Goal: Information Seeking & Learning: Find specific fact

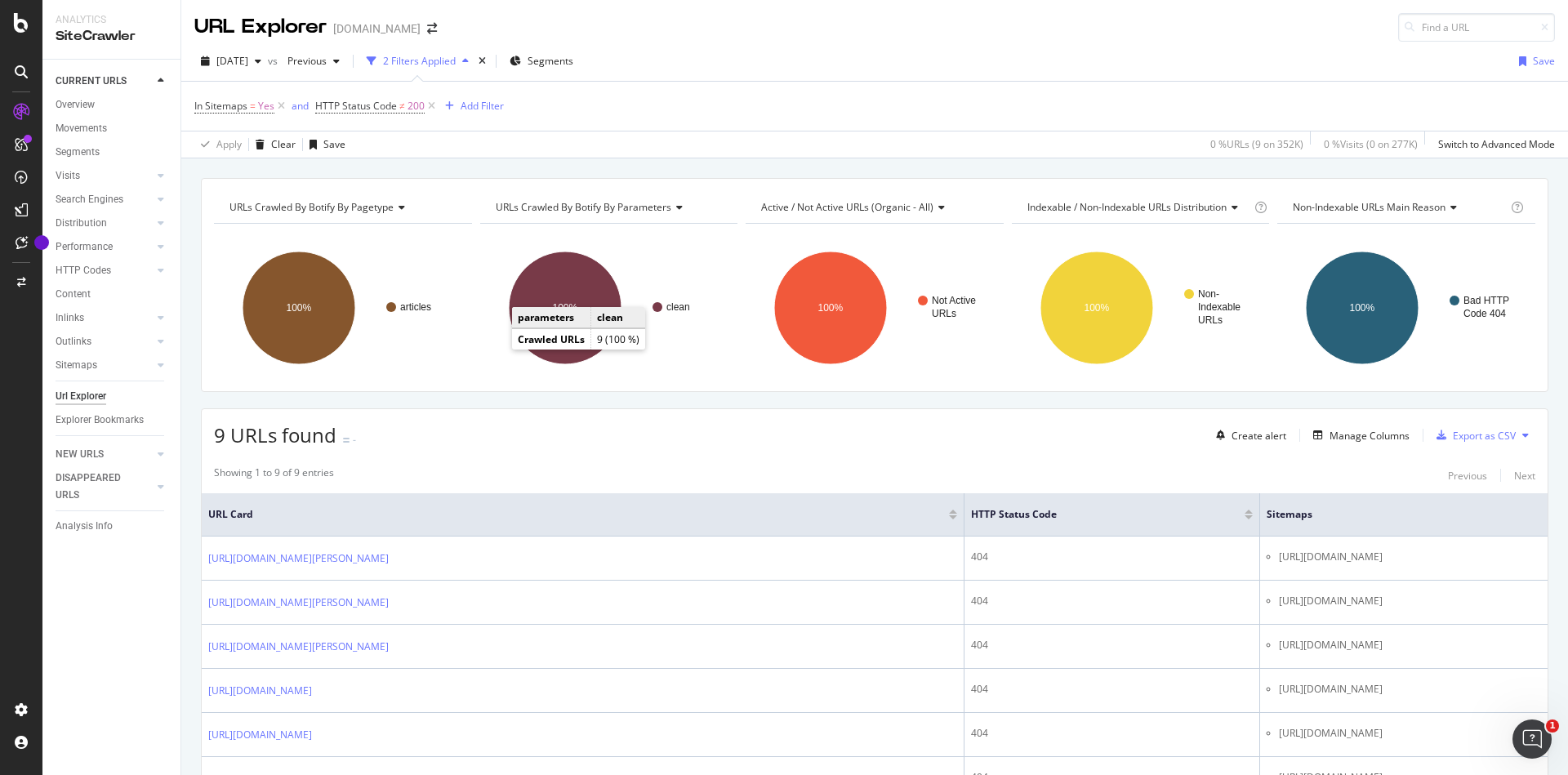
scroll to position [283, 0]
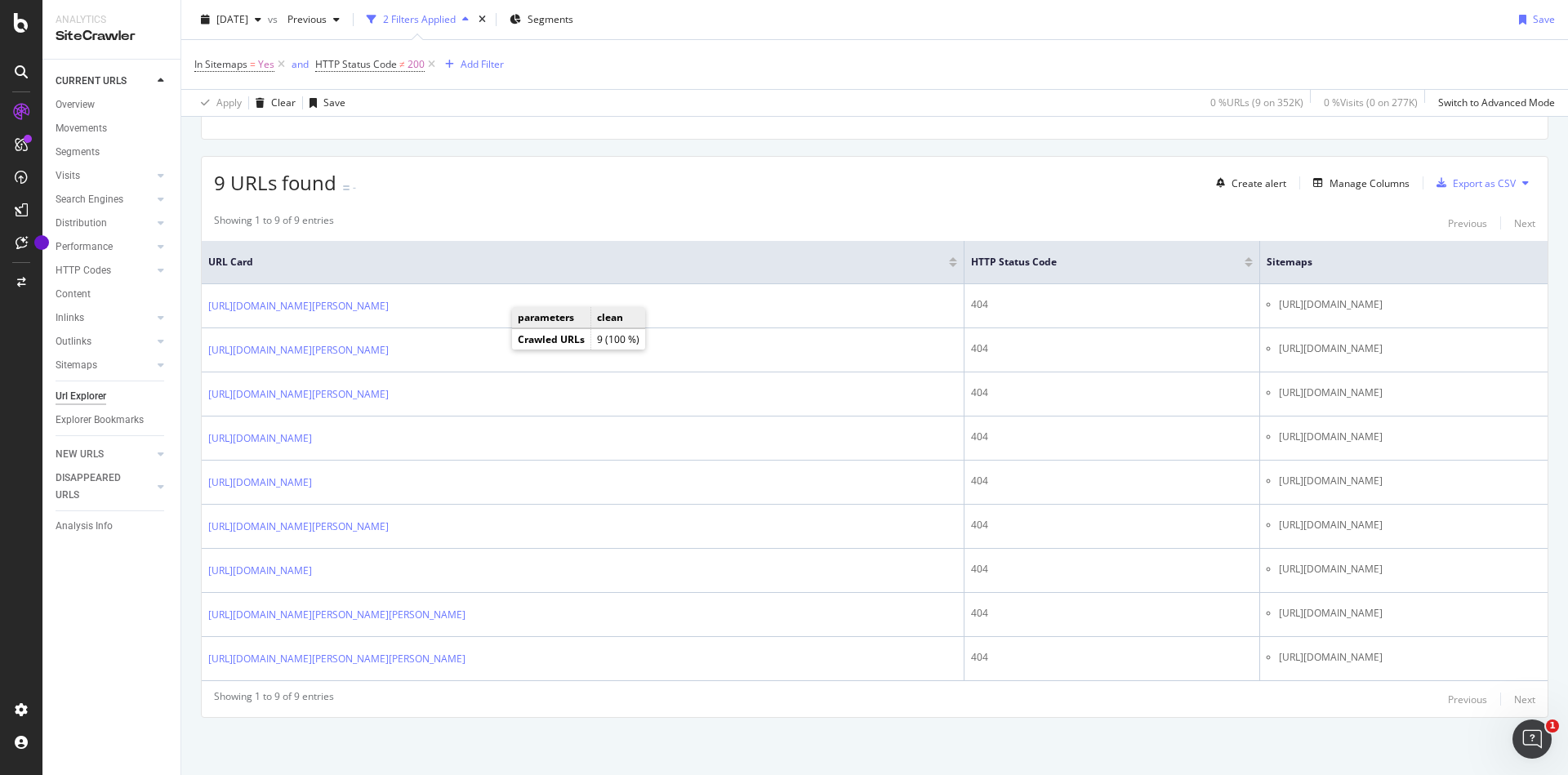
click at [539, 213] on div "Showing 1 to 9 of 9 entries Previous Next" at bounding box center [874, 223] width 1346 height 19
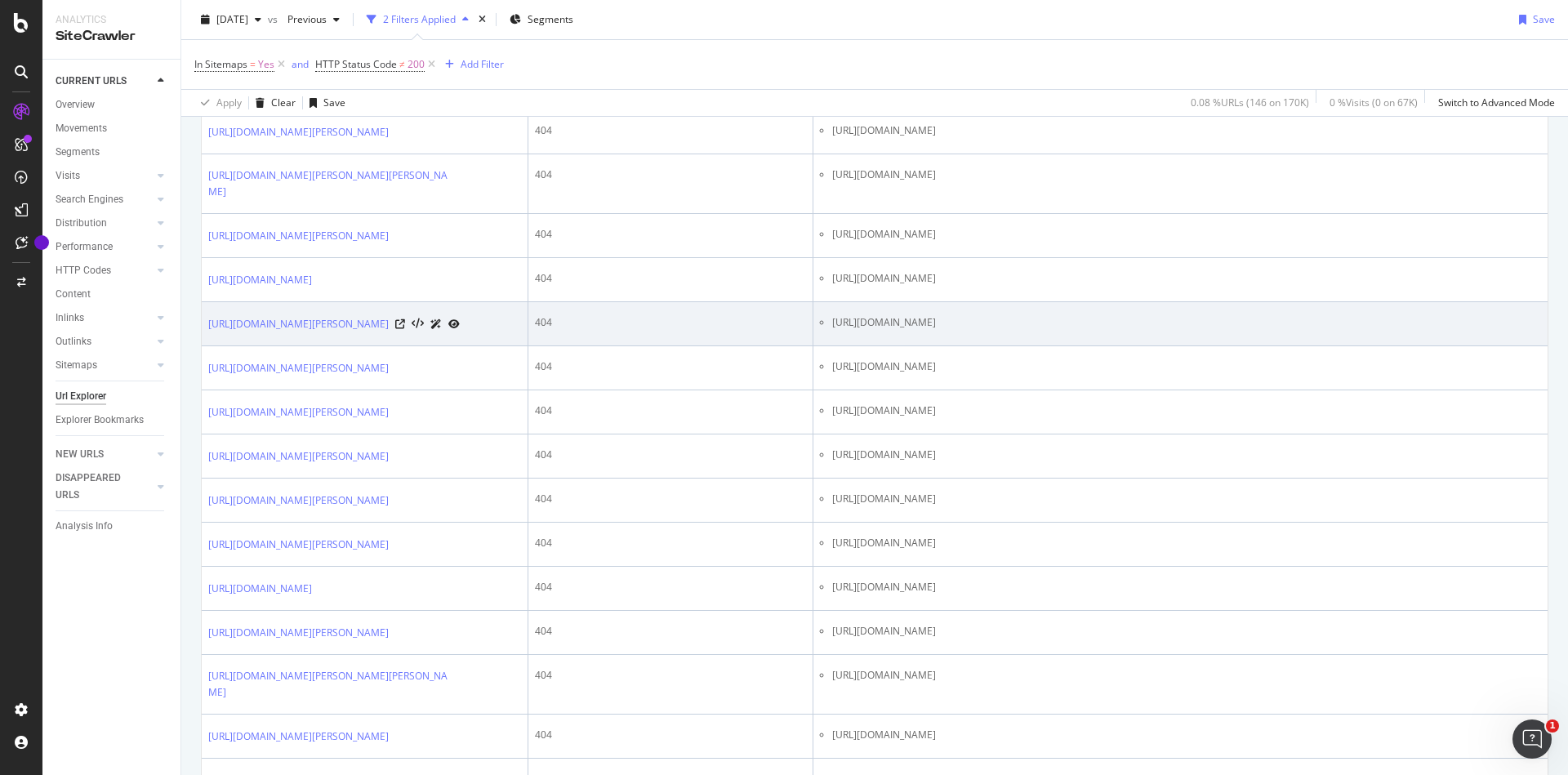
scroll to position [294, 0]
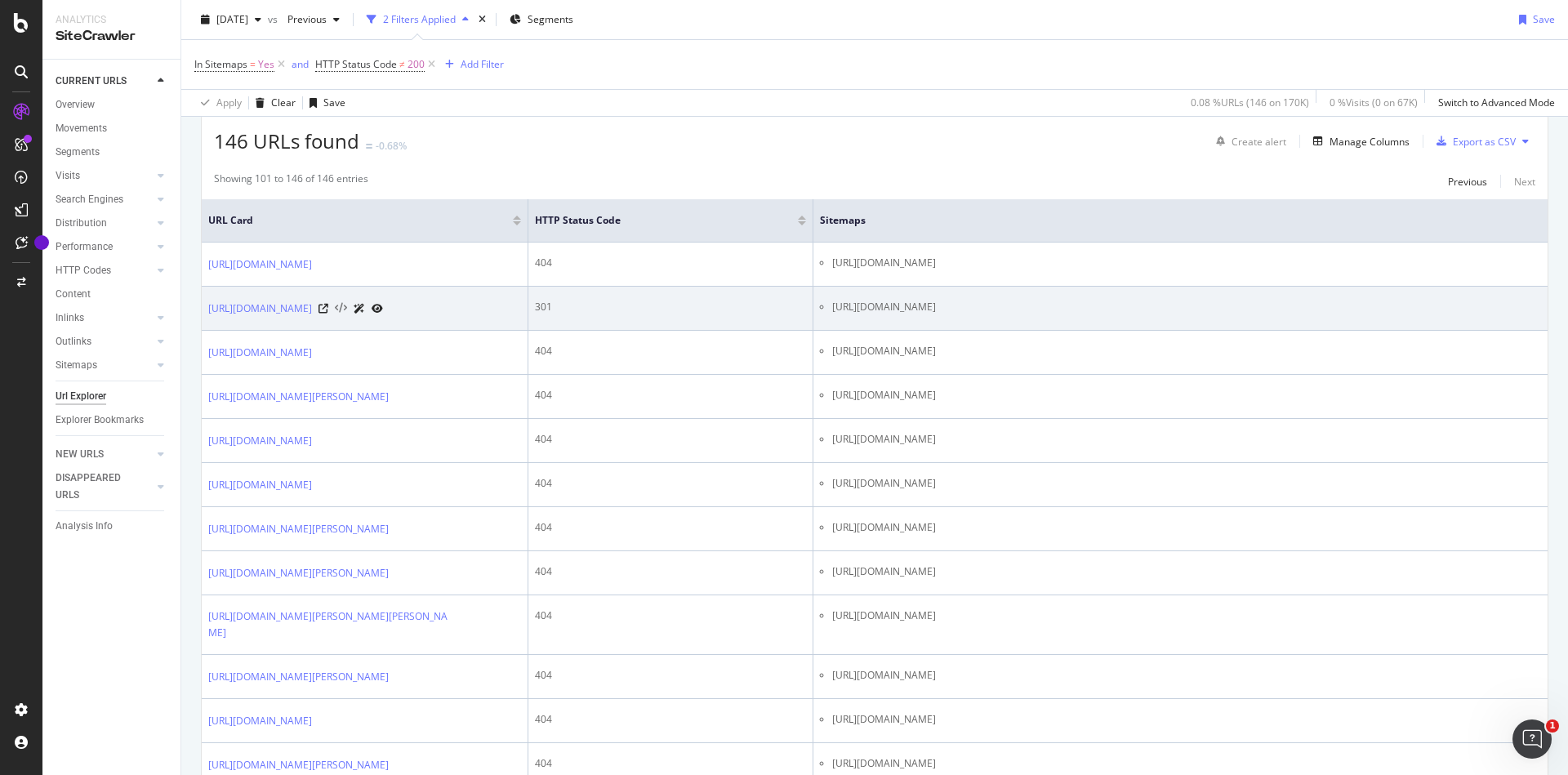
click at [347, 314] on icon at bounding box center [341, 308] width 13 height 12
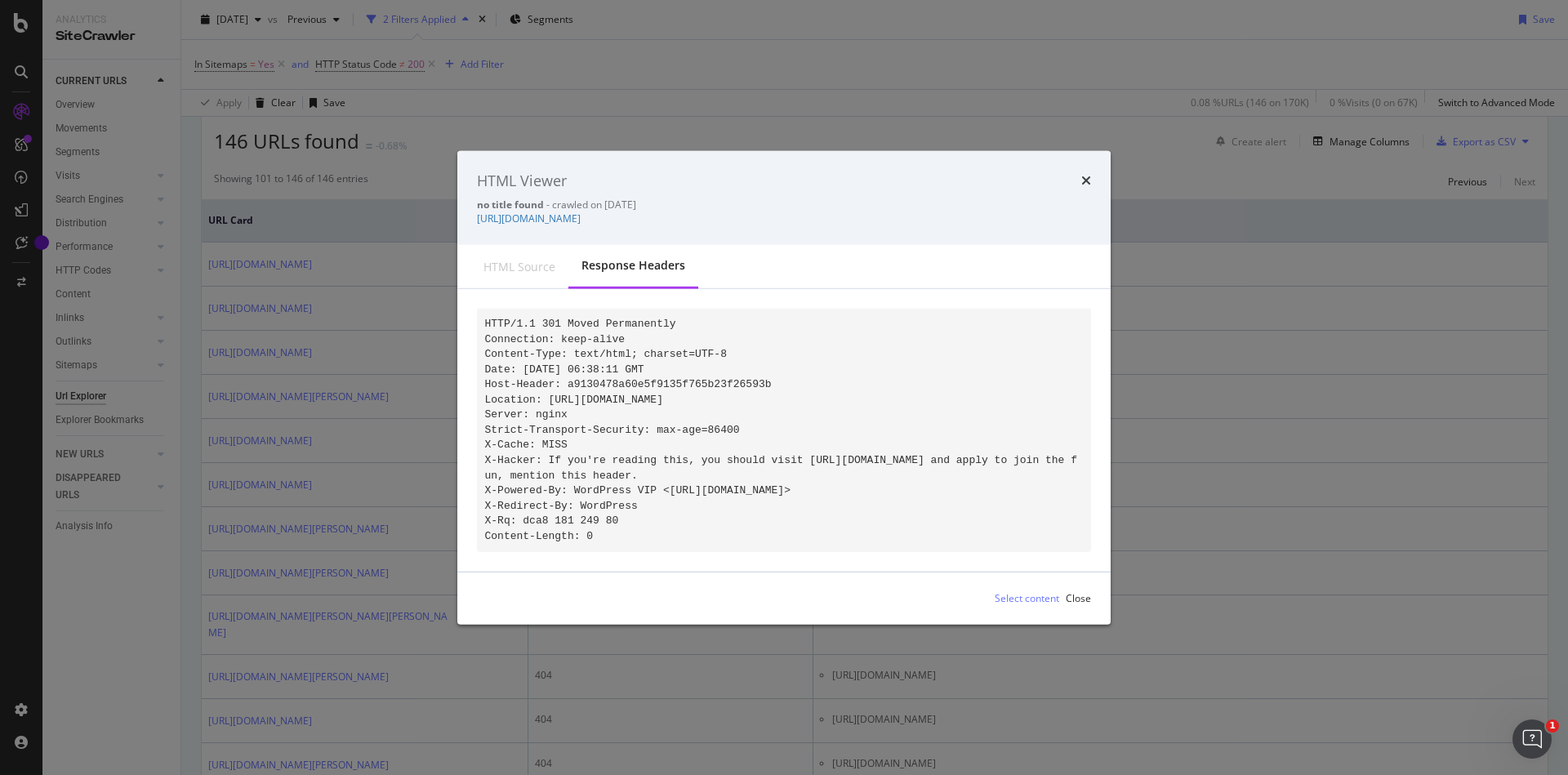
click at [515, 268] on div "HTML source" at bounding box center [519, 267] width 98 height 43
drag, startPoint x: 695, startPoint y: 209, endPoint x: 474, endPoint y: 211, distance: 221.0
click at [474, 211] on div "HTML Viewer no title found - crawled on [DATE] [URL][DOMAIN_NAME]" at bounding box center [783, 198] width 653 height 95
copy link "[URL][DOMAIN_NAME]"
click at [1084, 174] on icon "times" at bounding box center [1087, 179] width 10 height 13
